Goal: Complete application form

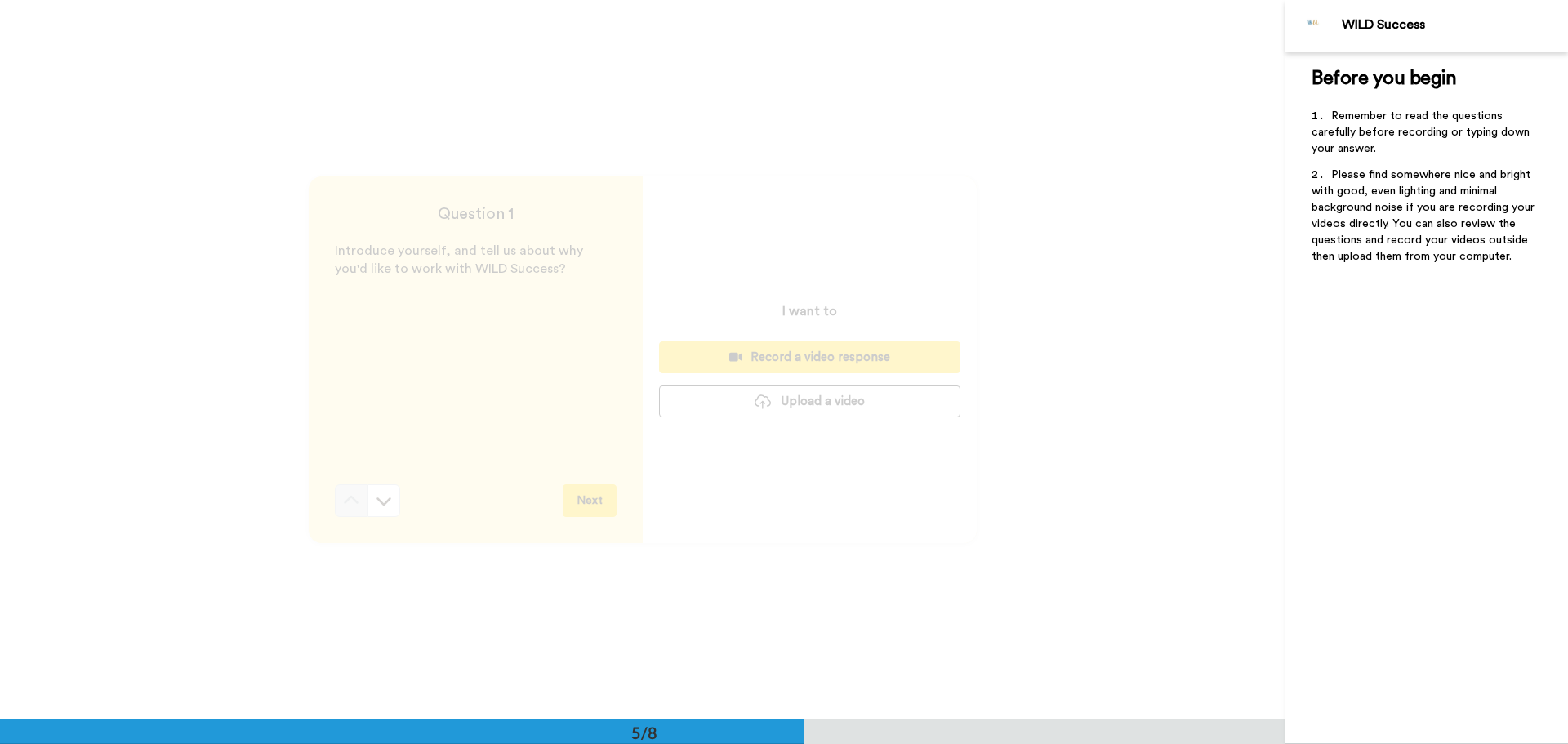
scroll to position [2580, 0]
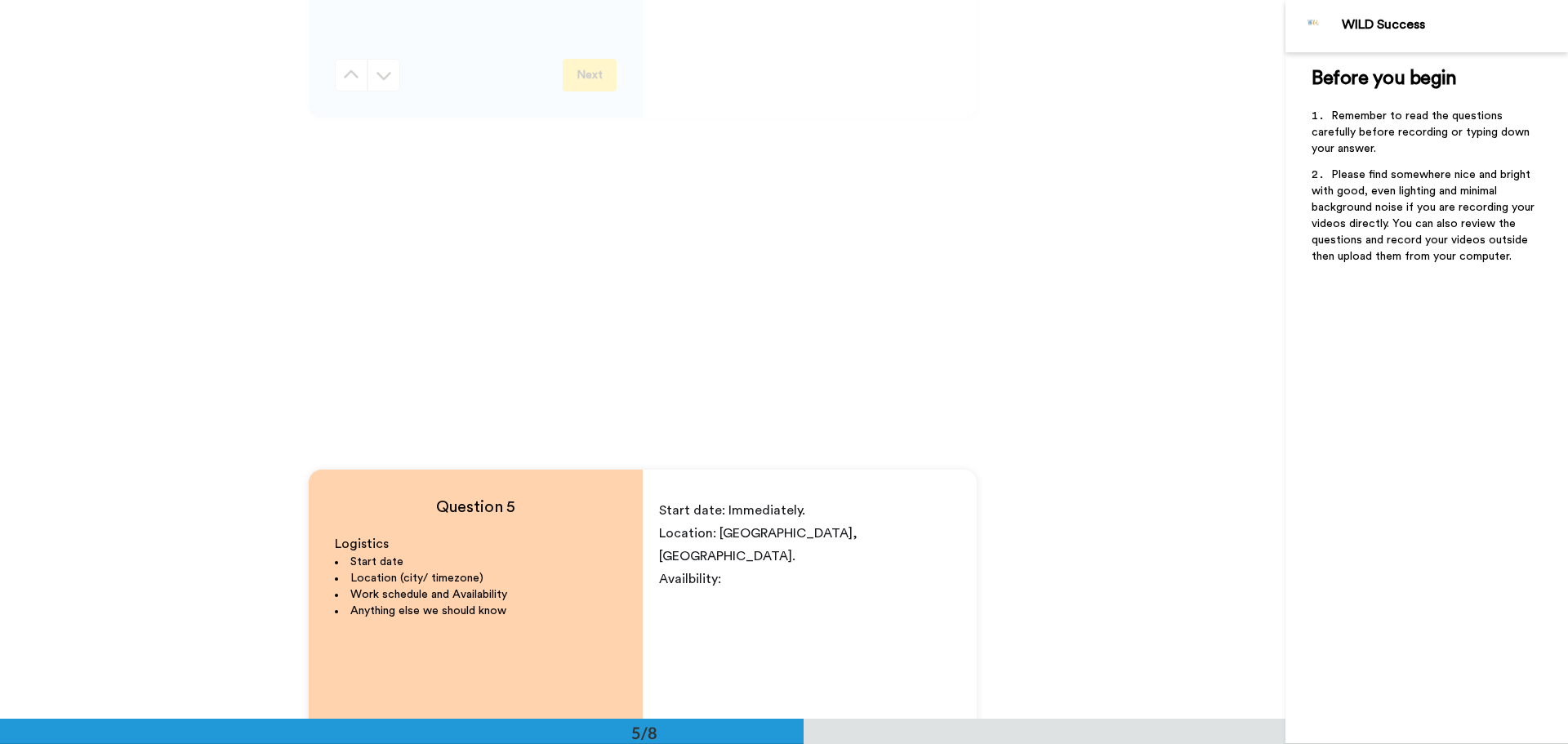
click at [818, 576] on div "Start date: Immediately. Location: [GEOGRAPHIC_DATA], [GEOGRAPHIC_DATA]. Availb…" at bounding box center [810, 651] width 334 height 317
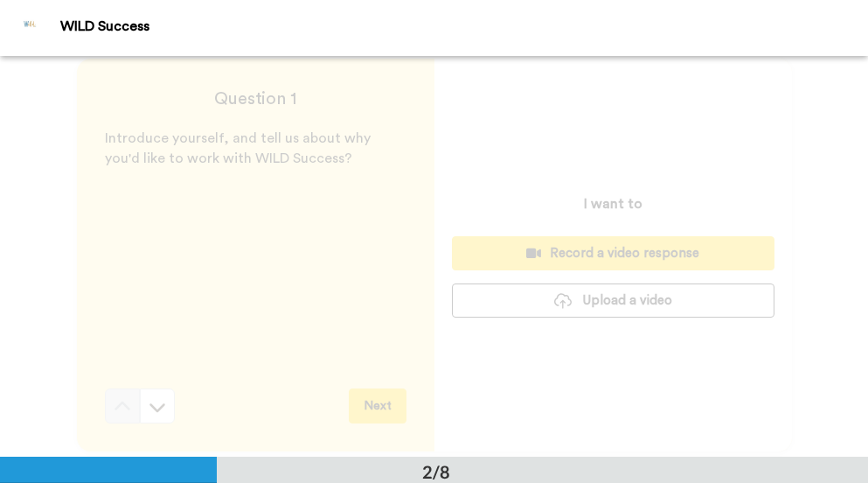
scroll to position [0, 0]
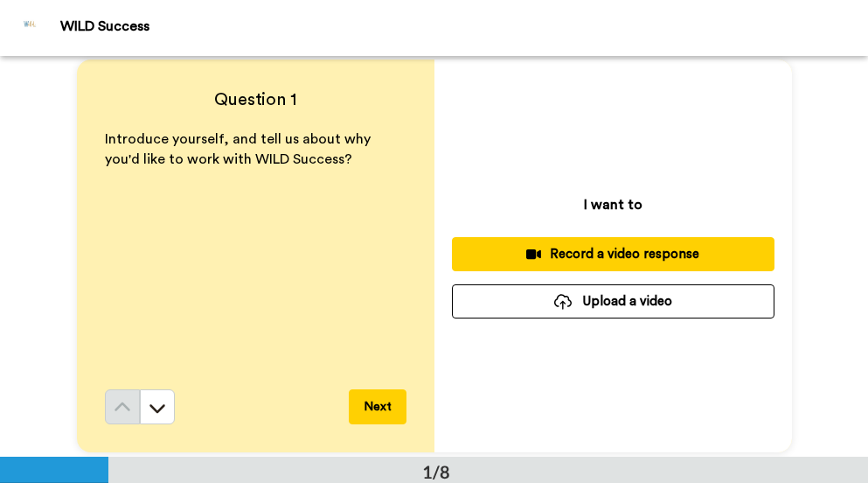
click at [685, 249] on div "Record a video response" at bounding box center [613, 254] width 295 height 18
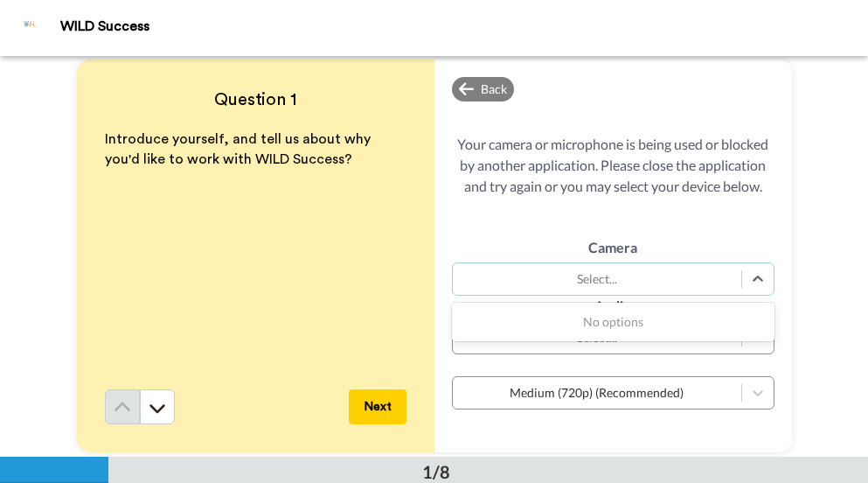
click at [691, 276] on div "Select..." at bounding box center [597, 278] width 271 height 17
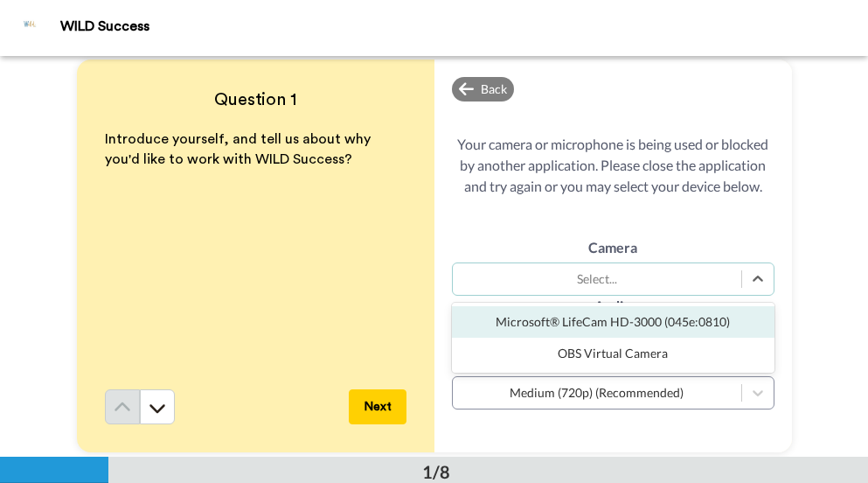
click at [673, 321] on div "Microsoft® LifeCam HD-3000 (045e:0810)" at bounding box center [613, 321] width 323 height 31
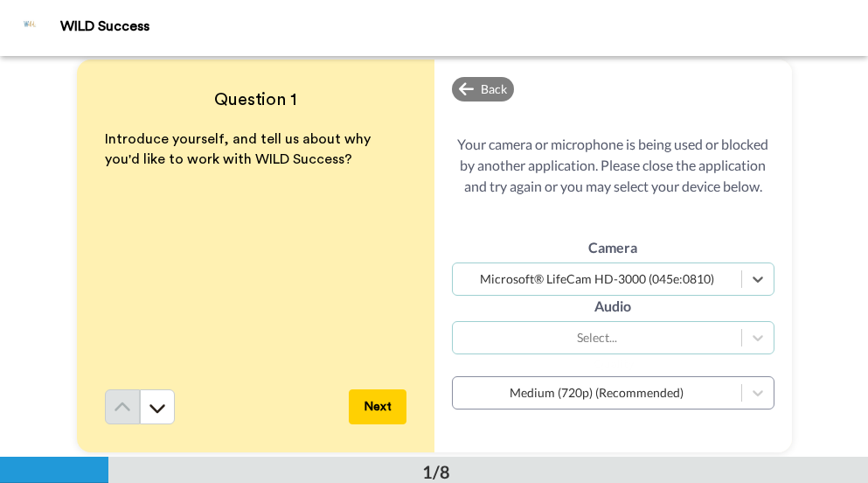
click at [624, 334] on div "Select..." at bounding box center [597, 337] width 271 height 17
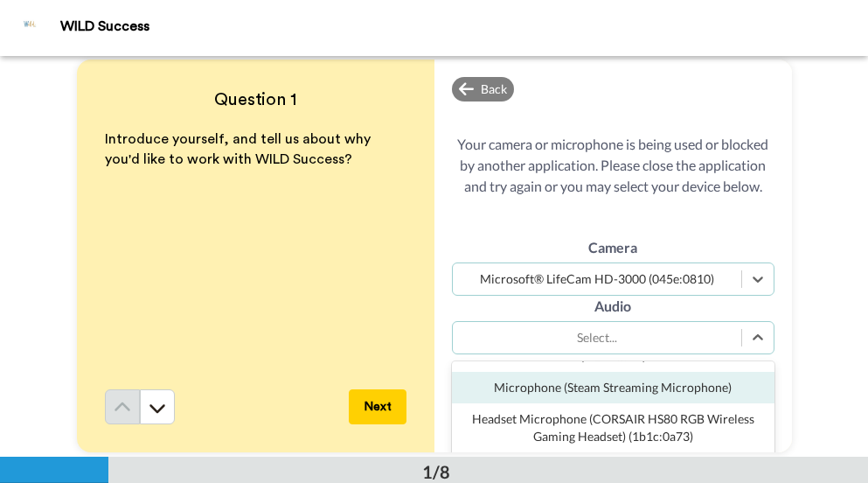
scroll to position [161, 0]
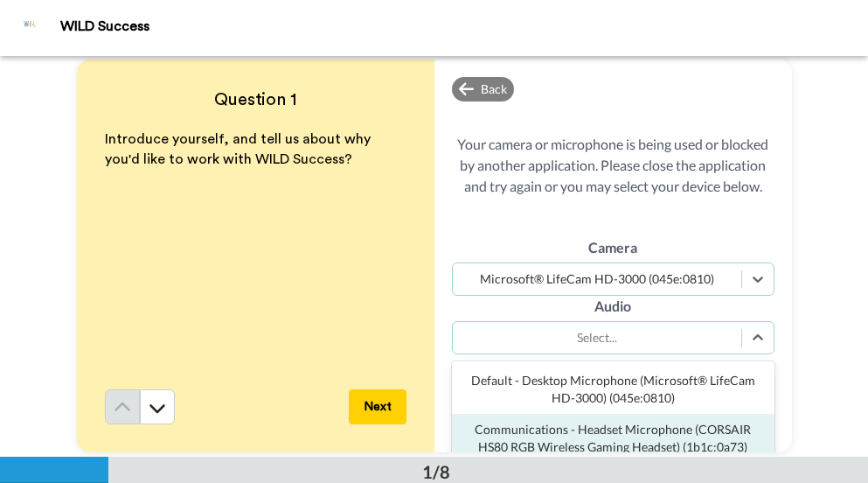
click at [701, 429] on div "Communications - Headset Microphone (CORSAIR HS80 RGB Wireless Gaming Headset) …" at bounding box center [613, 438] width 323 height 49
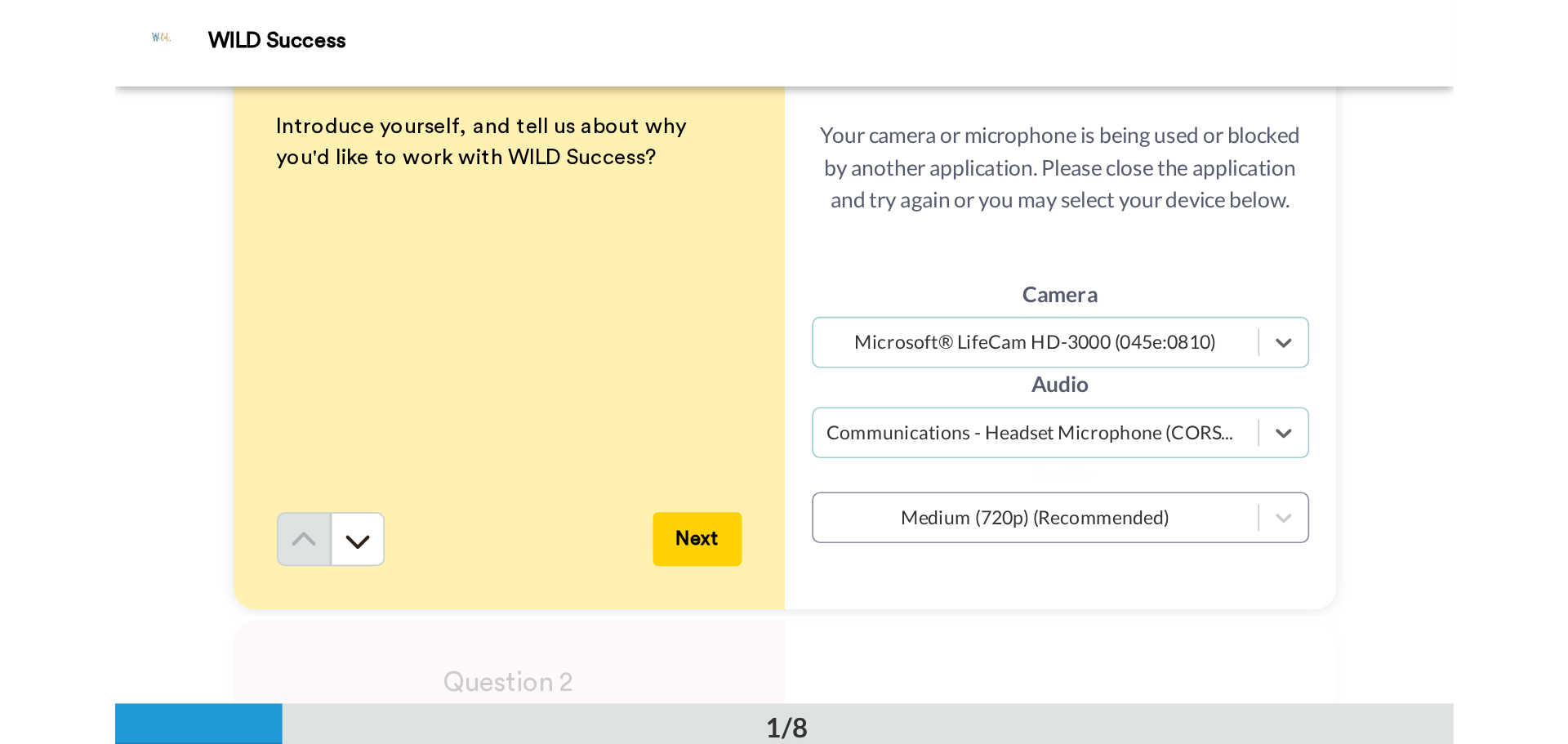
scroll to position [0, 0]
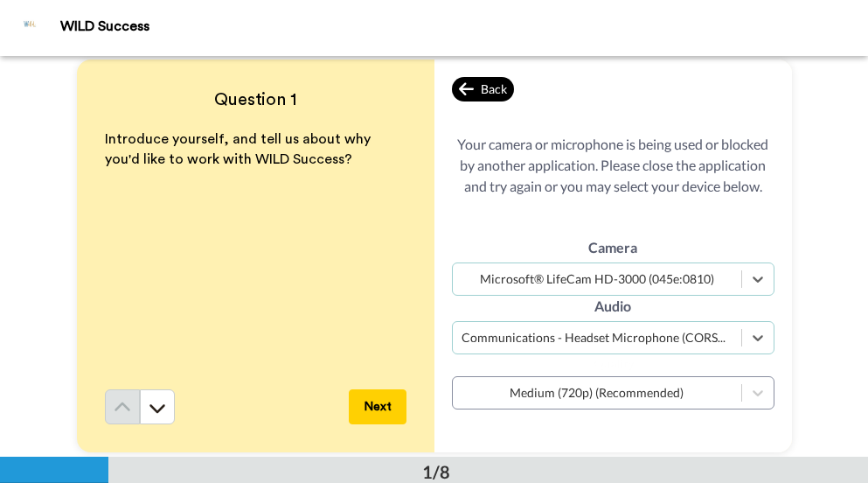
click at [498, 88] on span "Back" at bounding box center [494, 88] width 26 height 17
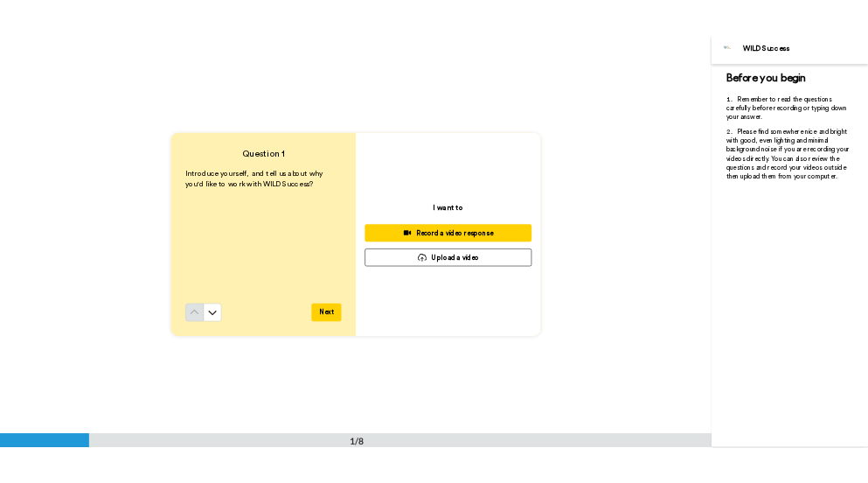
scroll to position [87, 0]
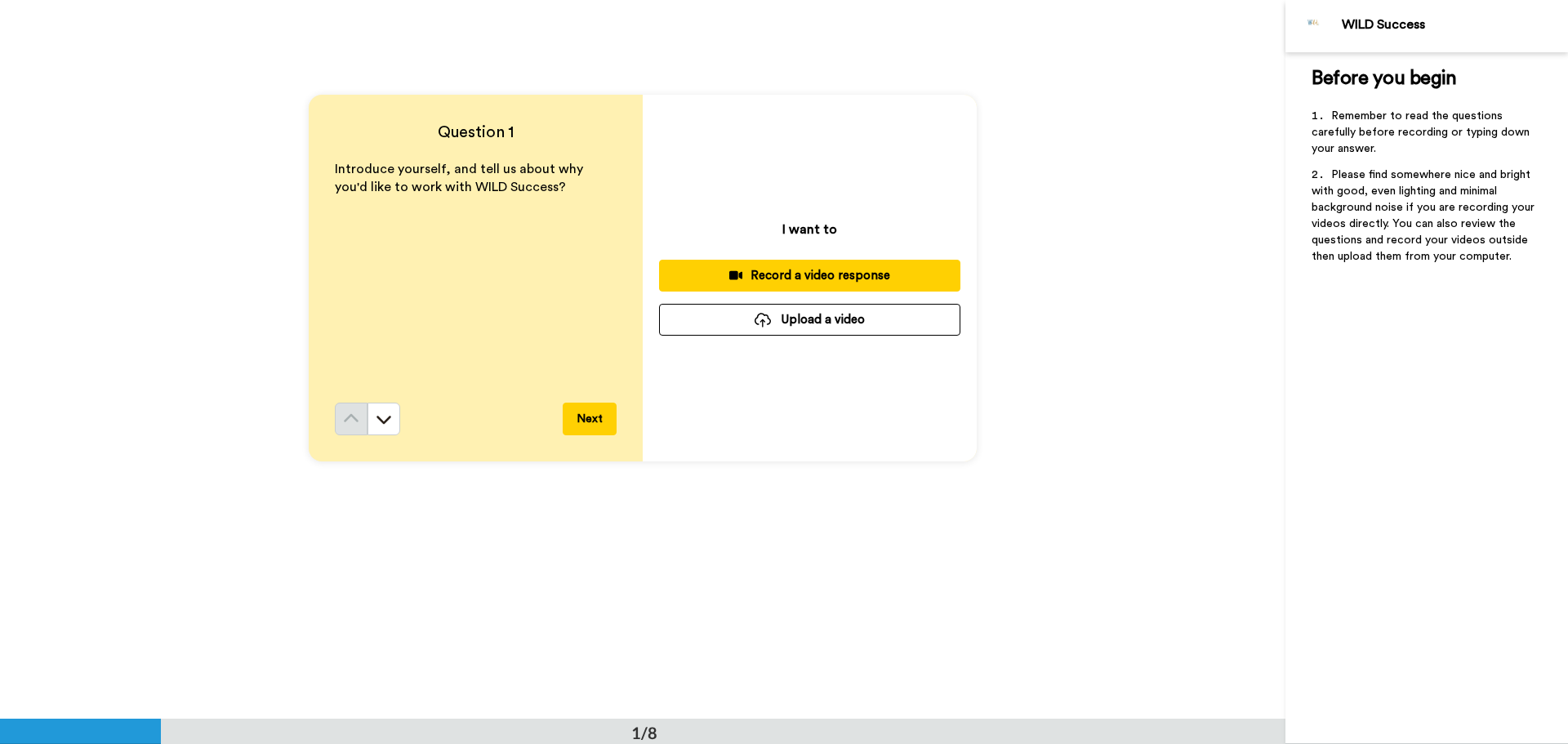
click at [859, 321] on button "Upload a video" at bounding box center [810, 319] width 302 height 32
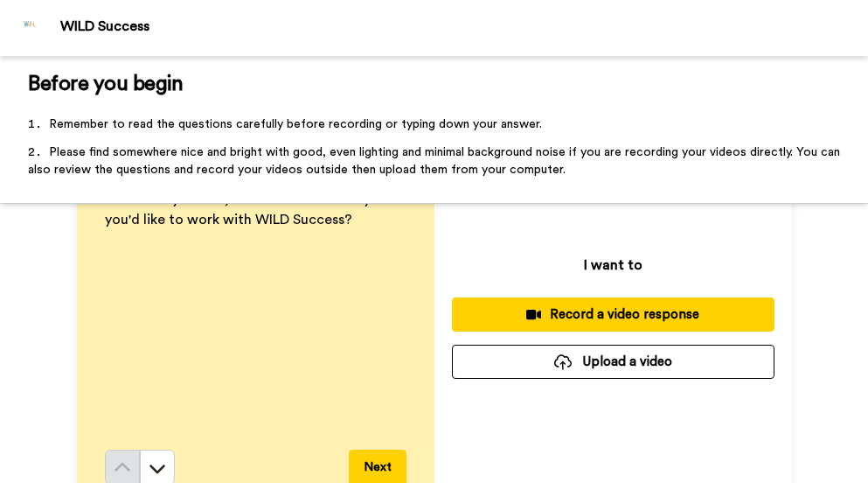
scroll to position [0, 0]
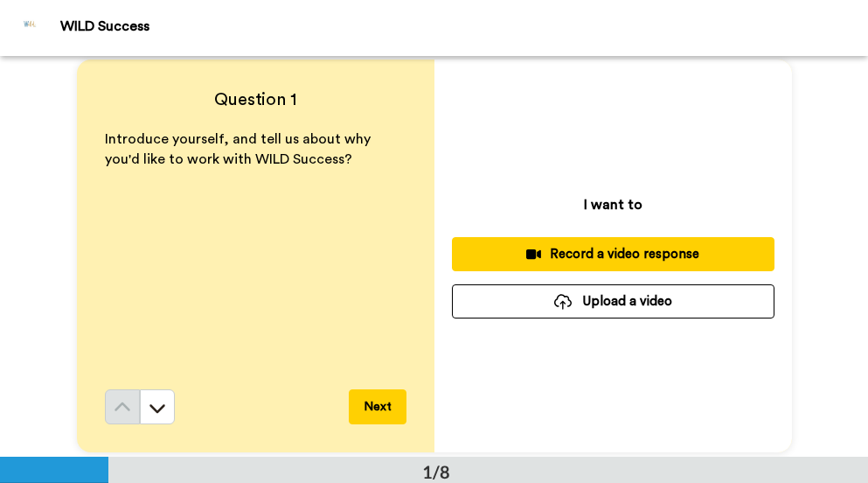
click at [645, 315] on button "Upload a video" at bounding box center [613, 301] width 323 height 34
click at [362, 401] on button "Next" at bounding box center [378, 406] width 58 height 35
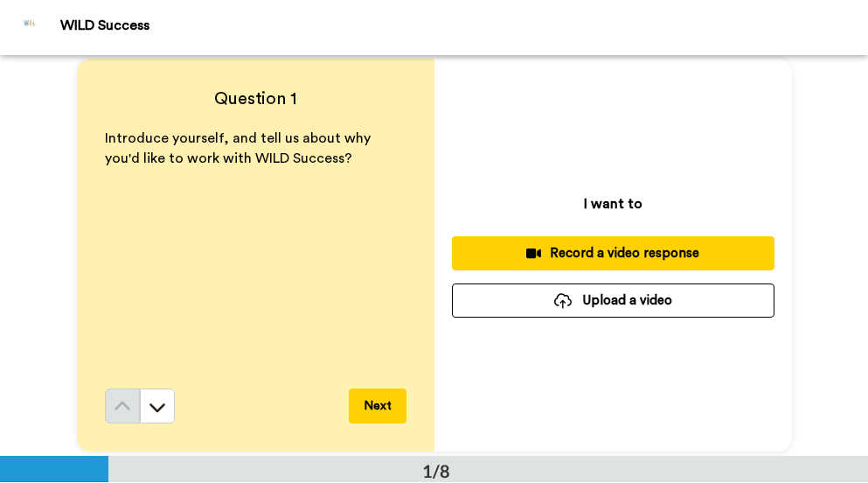
click at [643, 302] on button "Upload a video" at bounding box center [613, 300] width 323 height 34
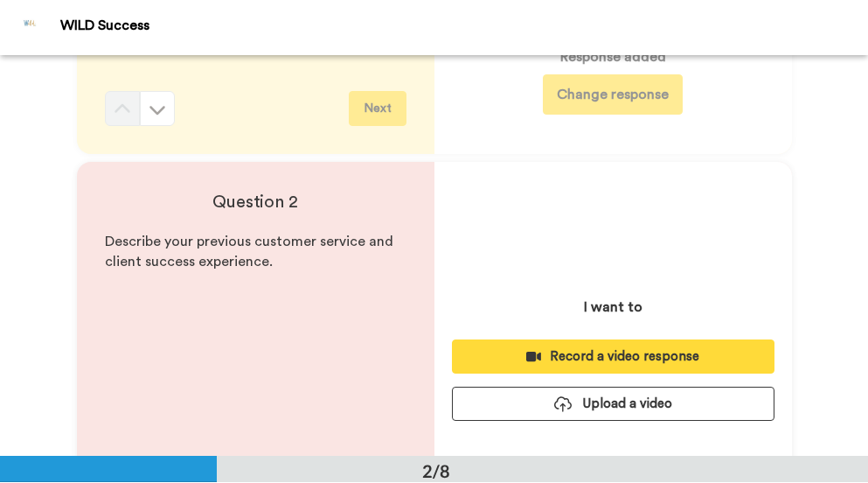
scroll to position [350, 0]
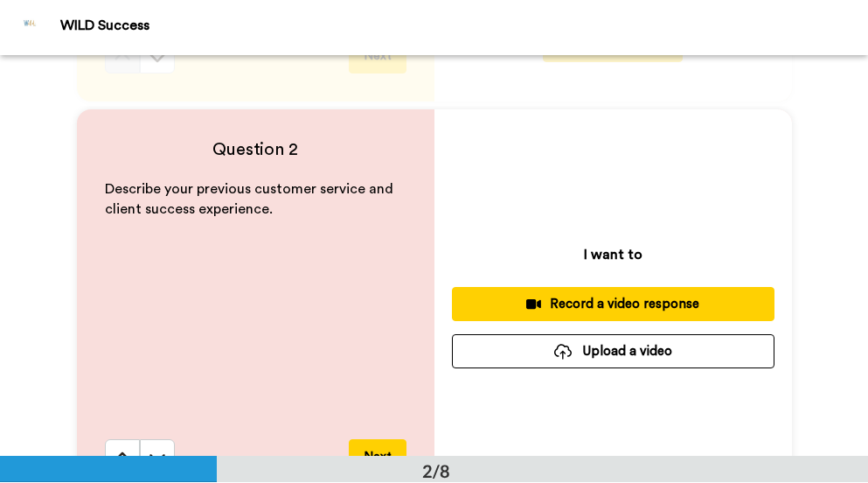
click at [643, 352] on button "Upload a video" at bounding box center [613, 351] width 323 height 34
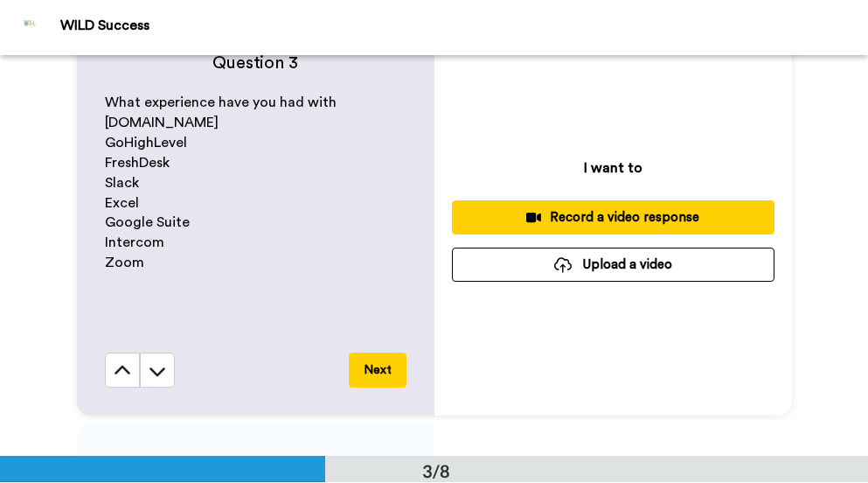
scroll to position [875, 0]
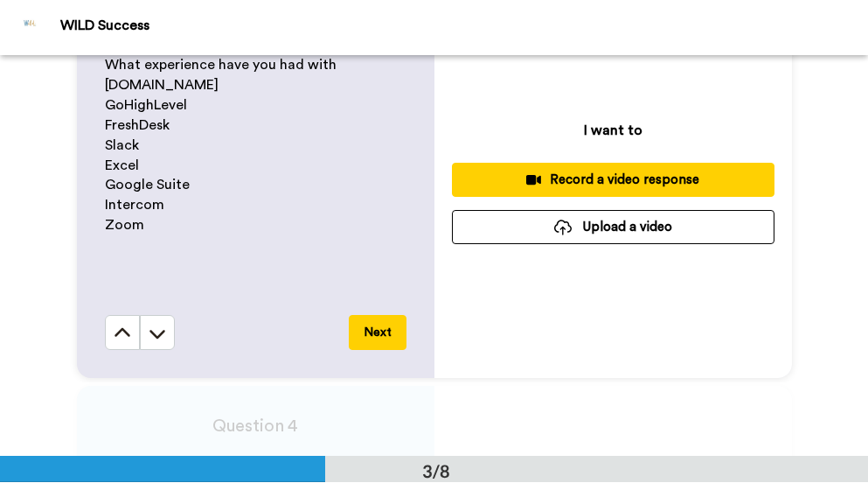
click at [669, 231] on button "Upload a video" at bounding box center [613, 227] width 323 height 34
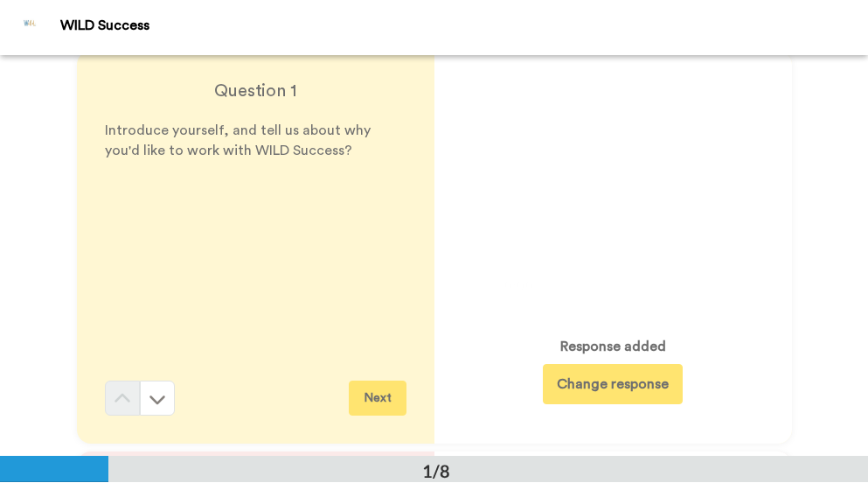
scroll to position [0, 0]
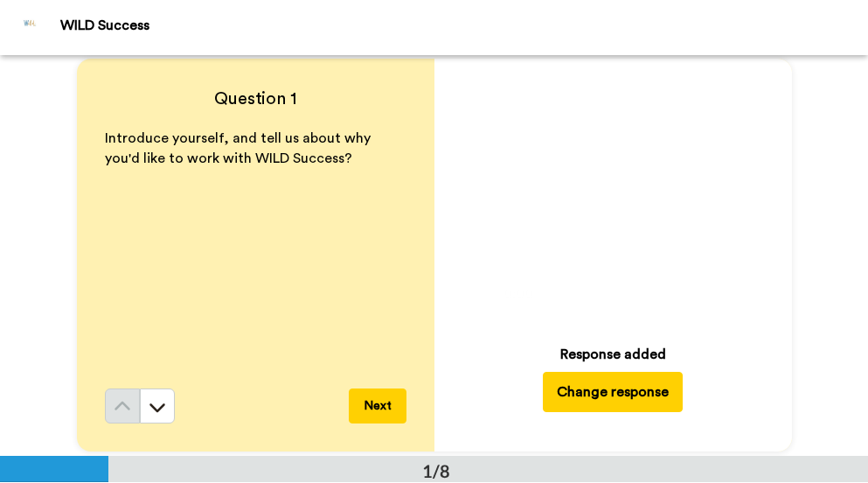
click at [603, 178] on icon at bounding box center [613, 195] width 46 height 46
click at [647, 181] on video at bounding box center [613, 195] width 245 height 245
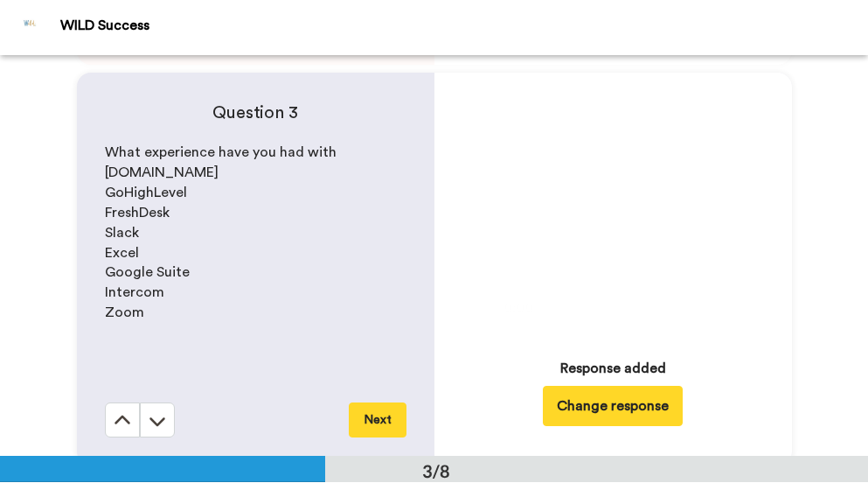
scroll to position [700, 0]
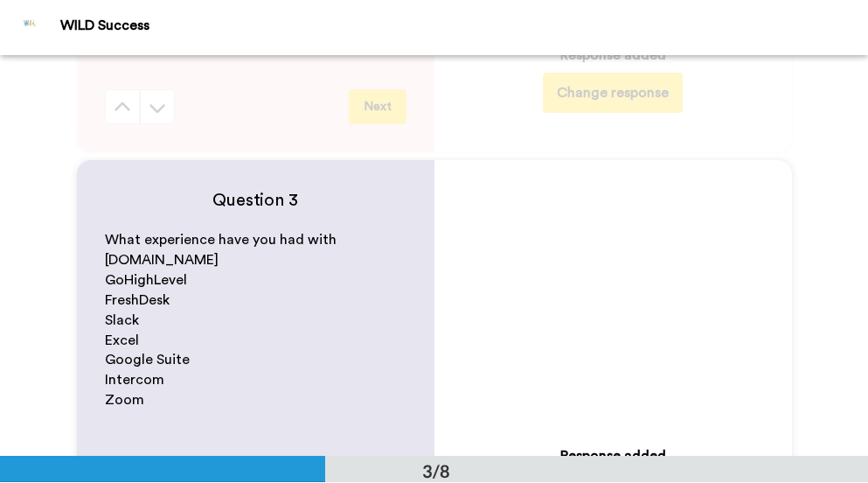
click at [598, 299] on icon at bounding box center [613, 297] width 46 height 46
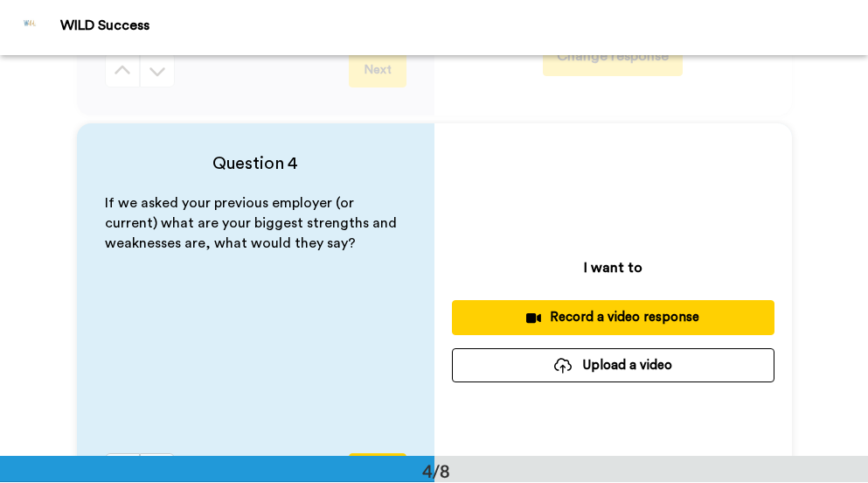
scroll to position [1224, 0]
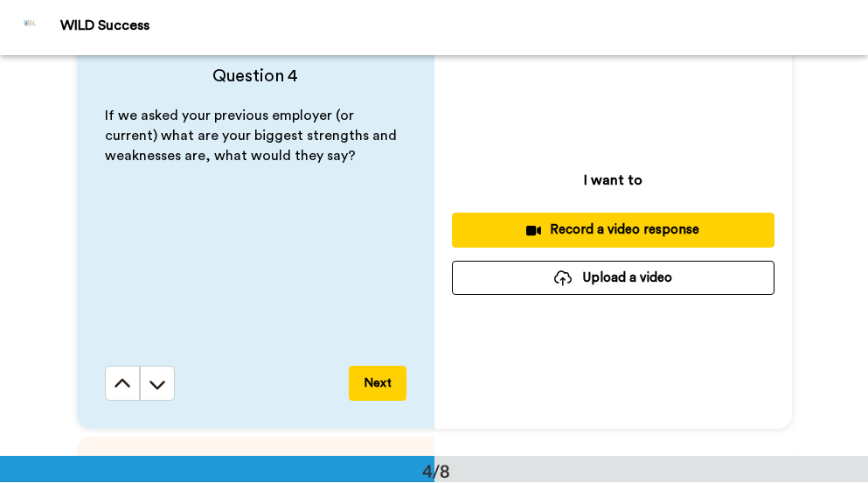
click at [660, 285] on button "Upload a video" at bounding box center [613, 278] width 323 height 34
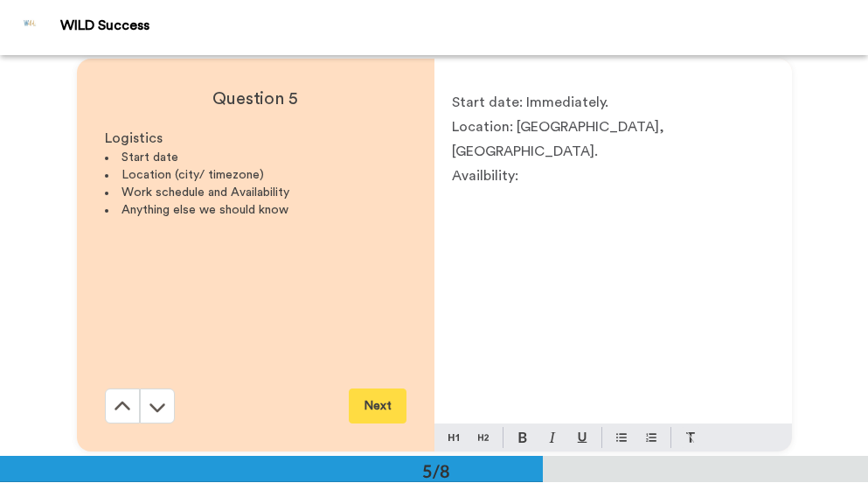
scroll to position [1574, 0]
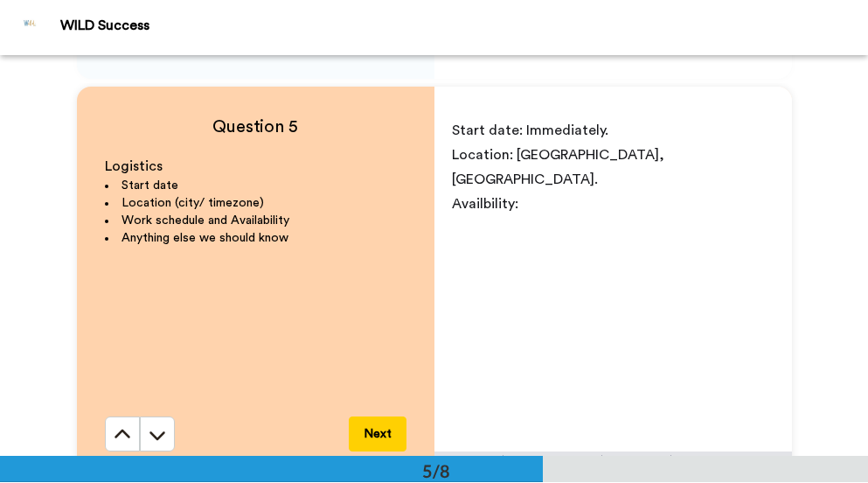
click at [592, 204] on div "Start date: Immediately. Location: [GEOGRAPHIC_DATA], [GEOGRAPHIC_DATA]. Availb…" at bounding box center [614, 281] width 358 height 340
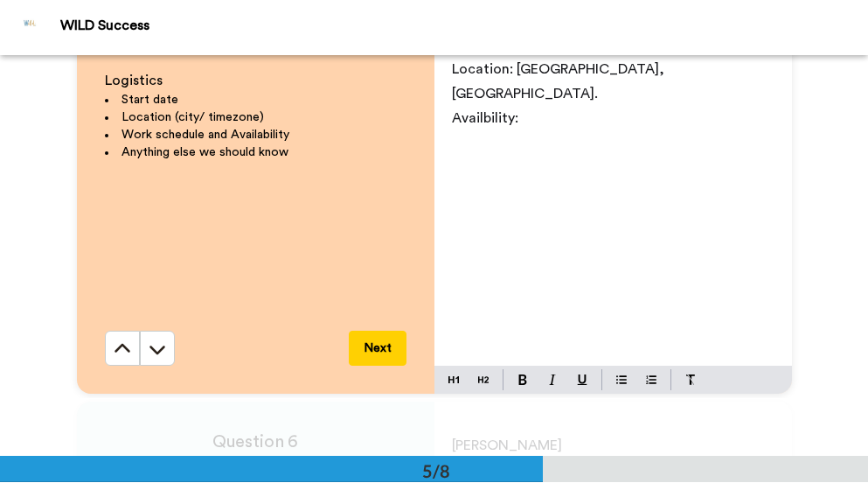
scroll to position [1662, 0]
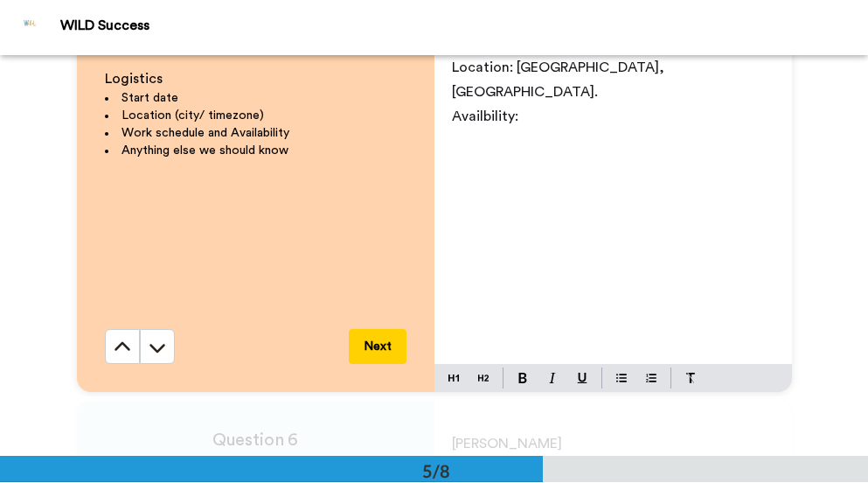
click at [538, 108] on div "Start date: Immediately. Location: [GEOGRAPHIC_DATA], [GEOGRAPHIC_DATA]. Availb…" at bounding box center [614, 194] width 358 height 340
drag, startPoint x: 618, startPoint y: 92, endPoint x: 589, endPoint y: 93, distance: 29.7
click at [589, 104] on p "Availbility: Fully availidble" at bounding box center [613, 116] width 323 height 24
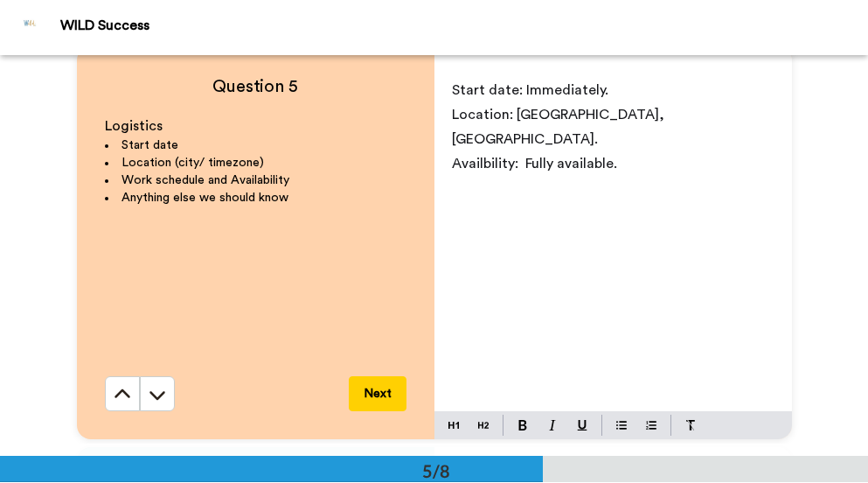
scroll to position [1574, 0]
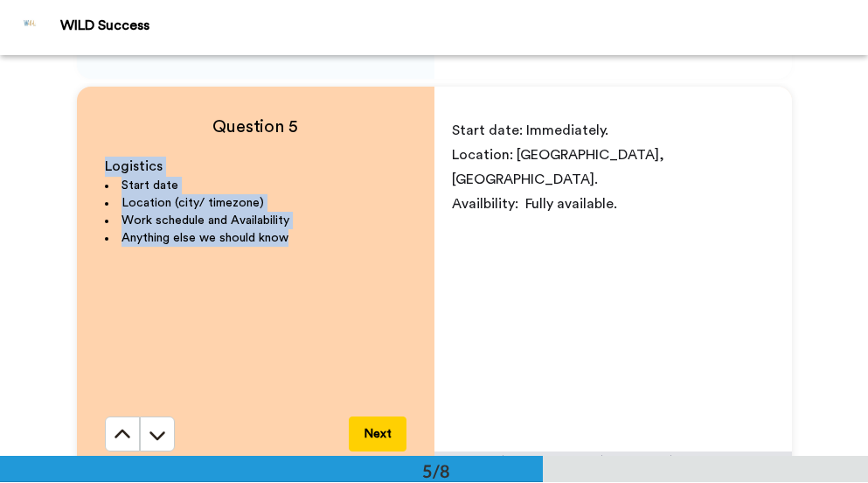
drag, startPoint x: 287, startPoint y: 233, endPoint x: 101, endPoint y: 170, distance: 196.6
click at [105, 170] on div "Logistics Start date Location (city/ timezone) Work schedule and Availability A…" at bounding box center [256, 287] width 302 height 260
click at [338, 192] on li "Start date" at bounding box center [256, 185] width 302 height 17
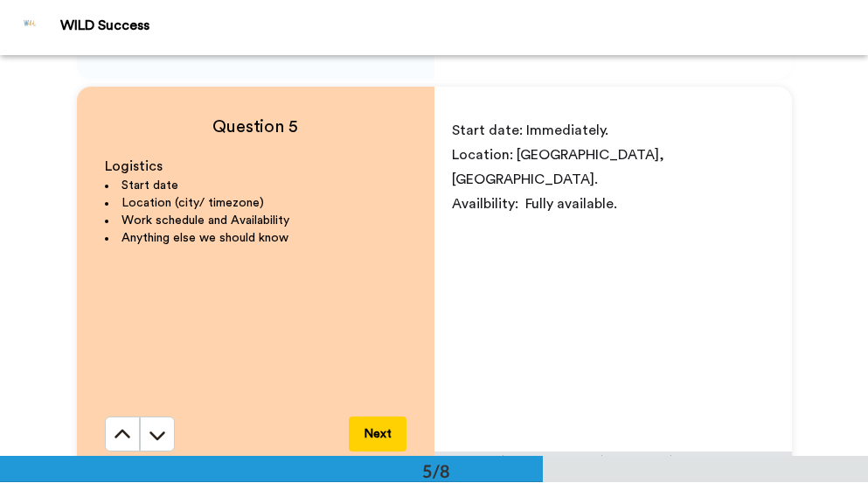
click at [644, 192] on p "Availbility: Fully available." at bounding box center [613, 204] width 323 height 24
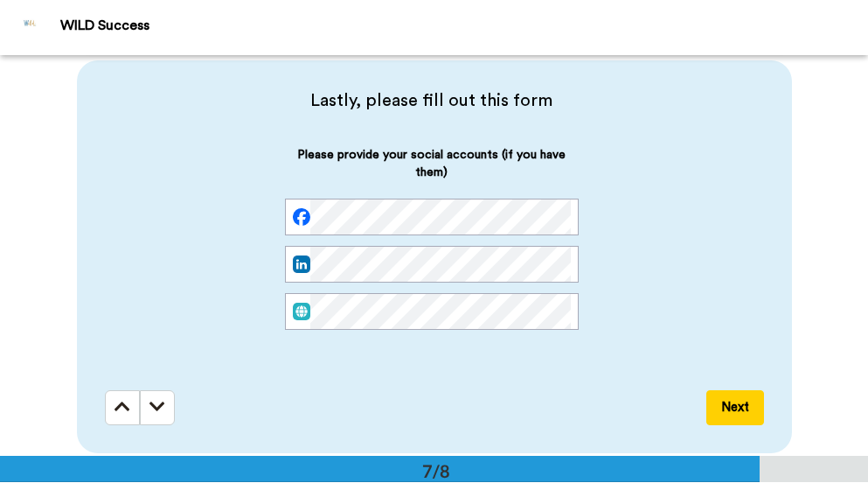
scroll to position [2361, 0]
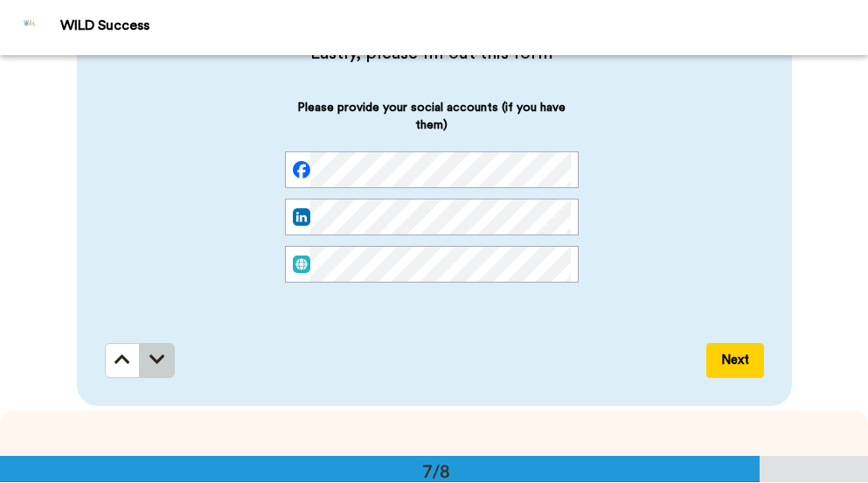
click at [150, 371] on button at bounding box center [157, 360] width 35 height 35
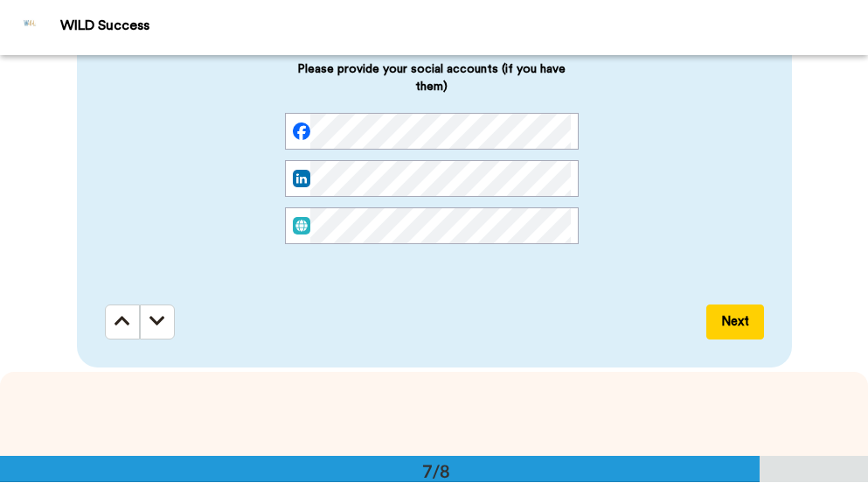
scroll to position [2516, 0]
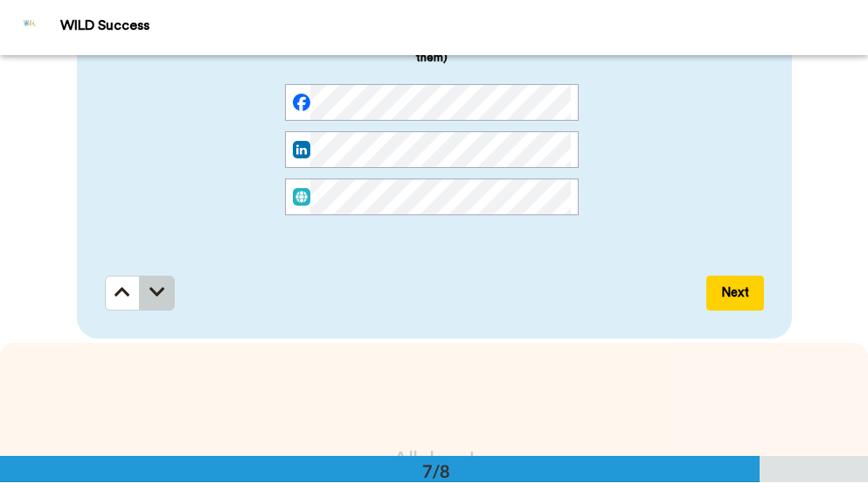
click at [152, 301] on icon at bounding box center [158, 291] width 16 height 17
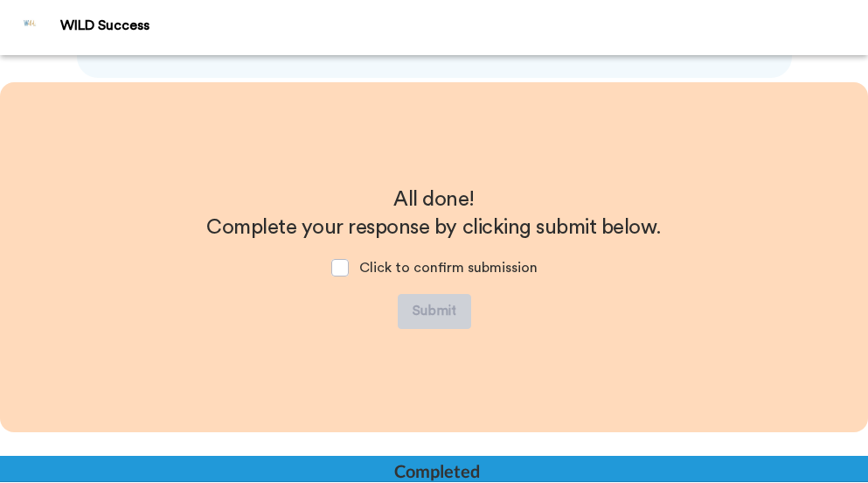
scroll to position [2778, 0]
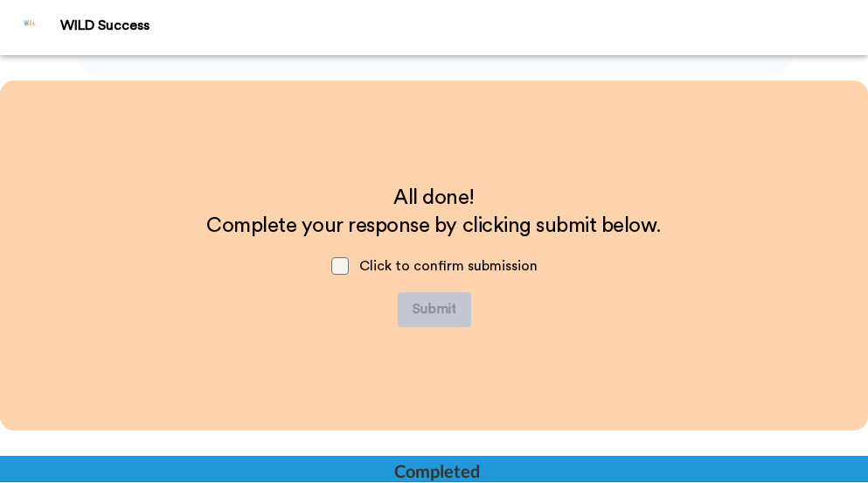
click at [336, 271] on span at bounding box center [339, 265] width 17 height 17
click at [440, 313] on button "Submit" at bounding box center [434, 309] width 73 height 35
